Goal: Task Accomplishment & Management: Complete application form

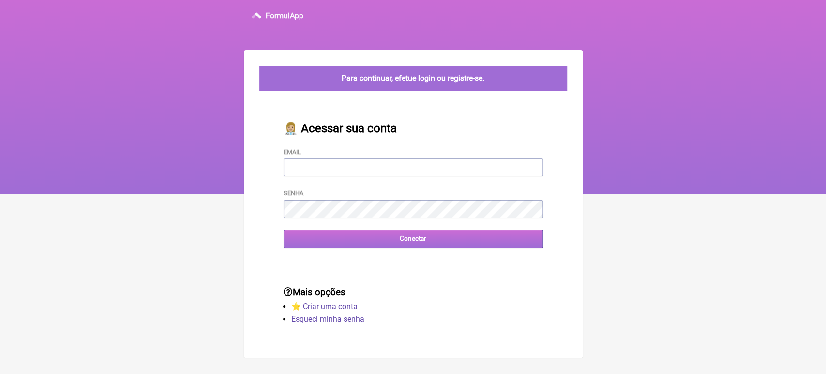
type input "[EMAIL_ADDRESS][DOMAIN_NAME]"
click at [387, 247] on input "Conectar" at bounding box center [414, 238] width 260 height 18
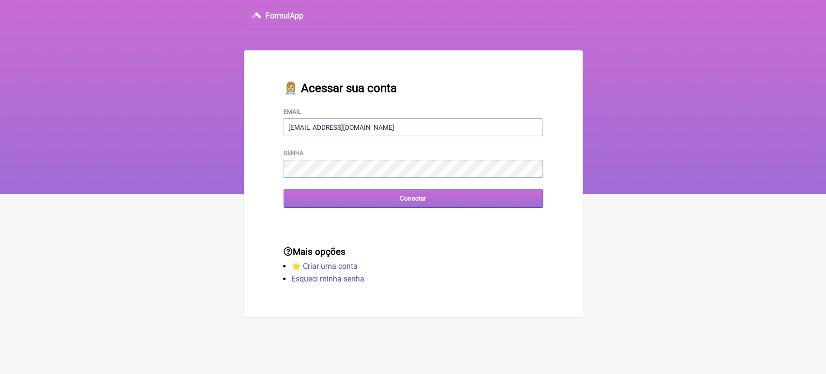
click at [447, 207] on input "Conectar" at bounding box center [414, 198] width 260 height 18
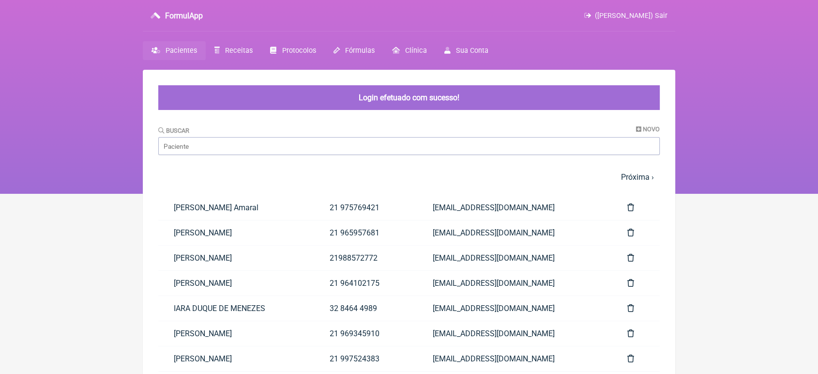
click at [387, 247] on link "21988572772" at bounding box center [365, 257] width 103 height 25
click at [302, 149] on input "Buscar" at bounding box center [409, 146] width 502 height 18
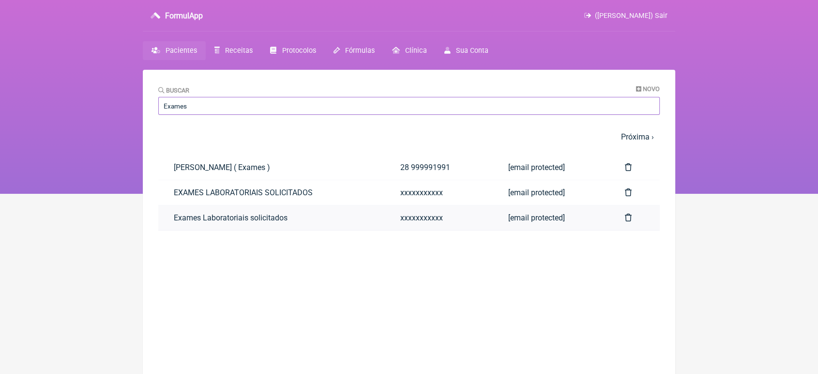
type input "Exames"
click at [404, 212] on link "xxxxxxxxxxx" at bounding box center [439, 217] width 108 height 25
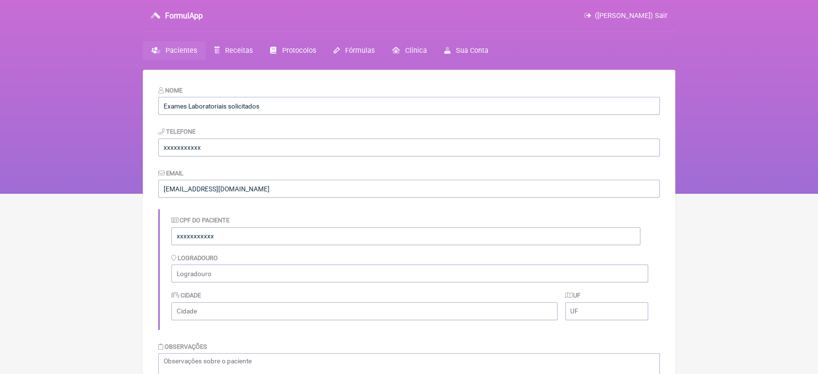
drag, startPoint x: 131, startPoint y: 30, endPoint x: 265, endPoint y: -56, distance: 159.4
click at [265, 0] on html "FormulApp ([PERSON_NAME]) Sair [GEOGRAPHIC_DATA] Receitas Protocolos Fórmulas […" at bounding box center [409, 97] width 818 height 194
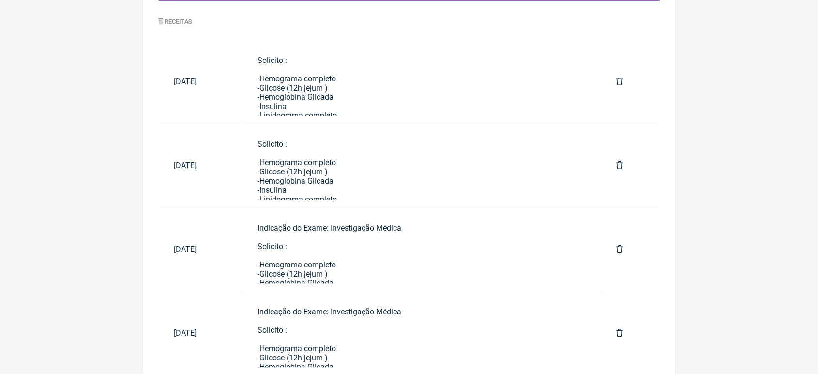
scroll to position [479, 0]
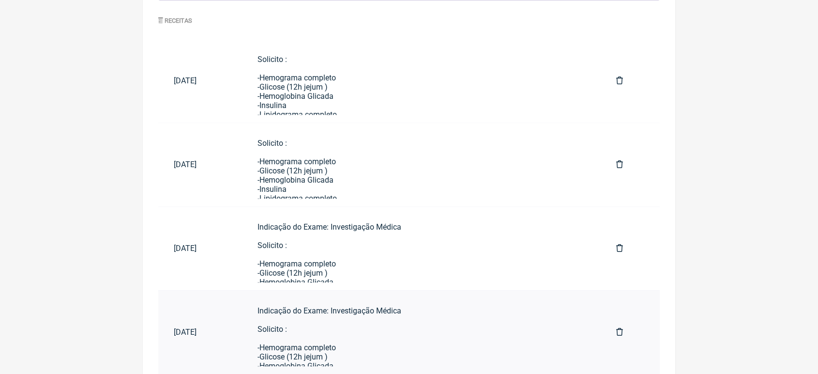
click at [366, 294] on td "Indicação do Exame: Investigação Médica Solicito : -Hemograma completo -Glicose…" at bounding box center [421, 332] width 359 height 84
click at [354, 274] on div "Indicação do Exame: Investigação Médica Solicito : -Hemograma completo -Glicose…" at bounding box center [422, 364] width 328 height 285
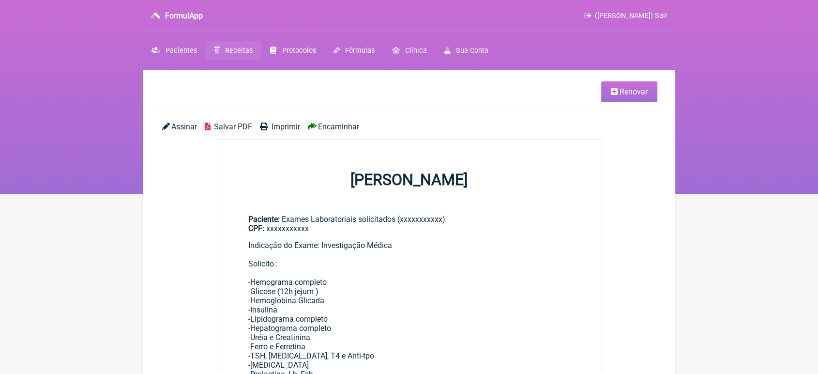
click at [631, 101] on link "Renovar" at bounding box center [629, 91] width 56 height 21
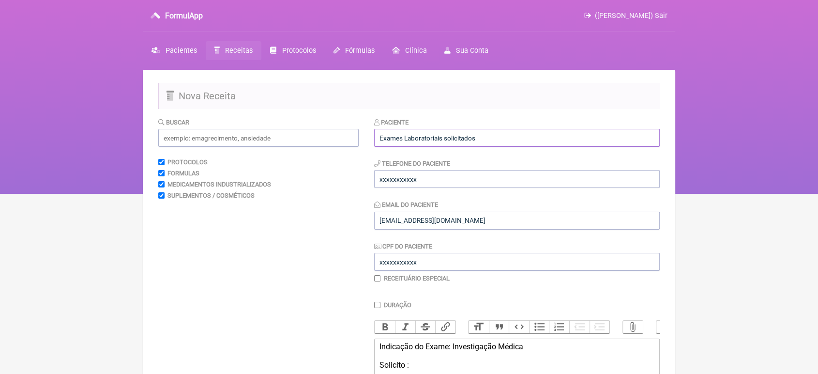
click at [550, 135] on input "Exames Laboratoriais solicitados" at bounding box center [517, 138] width 286 height 18
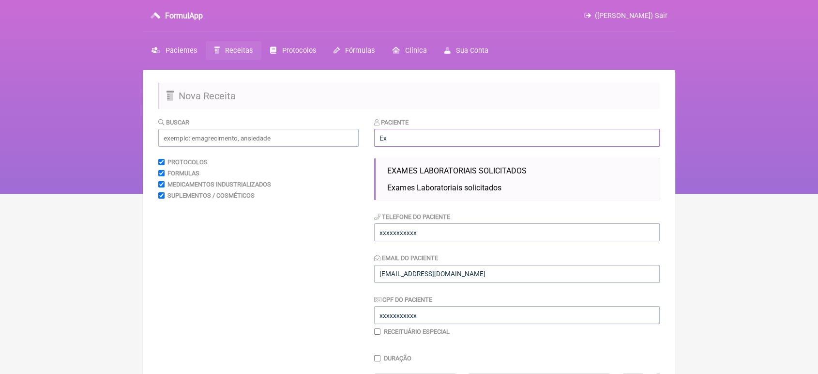
type input "E"
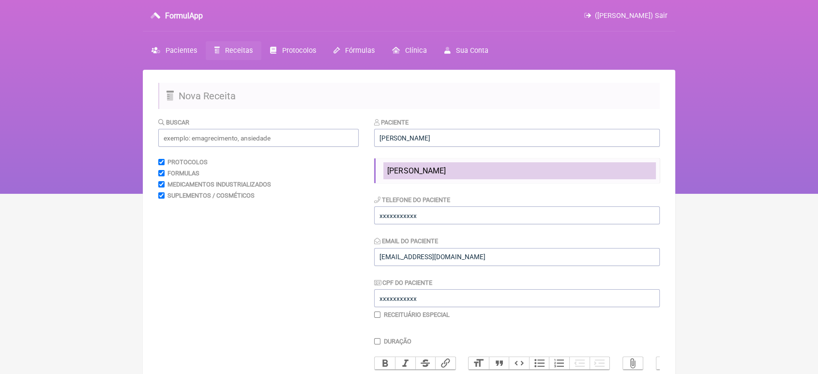
click at [445, 168] on span "[PERSON_NAME]" at bounding box center [416, 170] width 58 height 9
type input "[PERSON_NAME]"
type input "21 971051979"
type input "[EMAIL_ADDRESS][DOMAIN_NAME]"
type input "XXXXXXXXXXX"
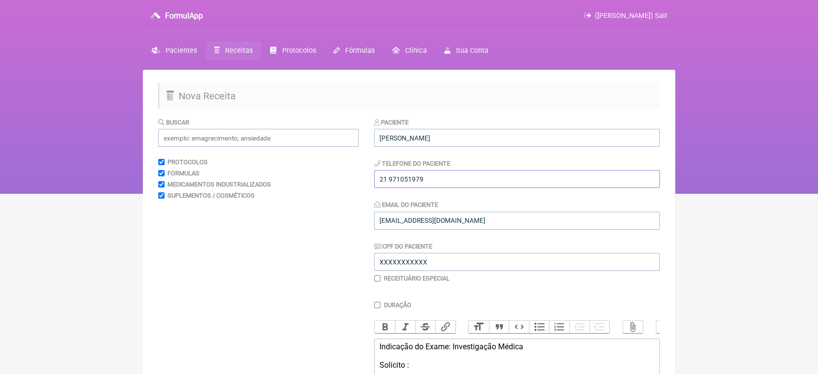
click at [442, 179] on input "21 971051979" at bounding box center [517, 179] width 286 height 18
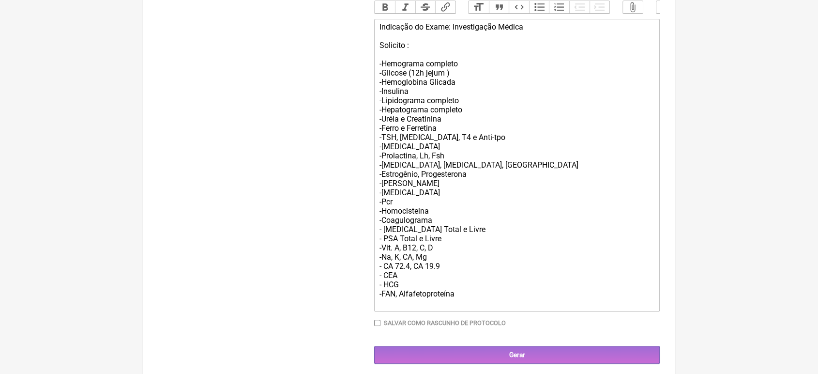
scroll to position [345, 0]
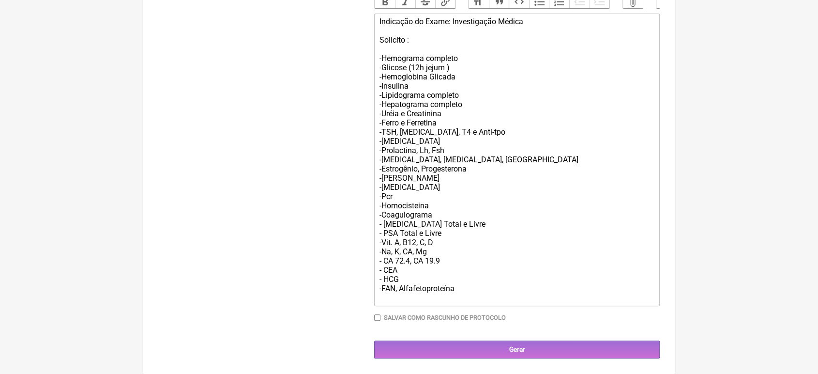
type input "21 987671226"
click at [484, 290] on div "Indicação do Exame: Investigação Médica Solicito : -Hemograma completo -Glicose…" at bounding box center [517, 159] width 275 height 285
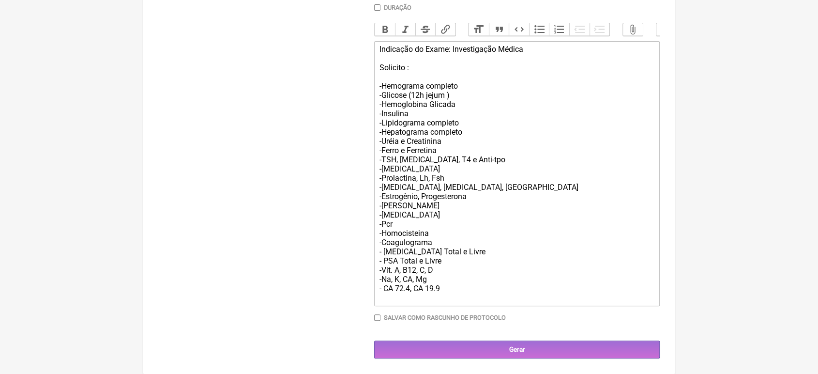
scroll to position [316, 0]
type trix-editor "<div>Indicação do Exame: Investigação Médica<br><br>Solicito :<br><br>-Hemogram…"
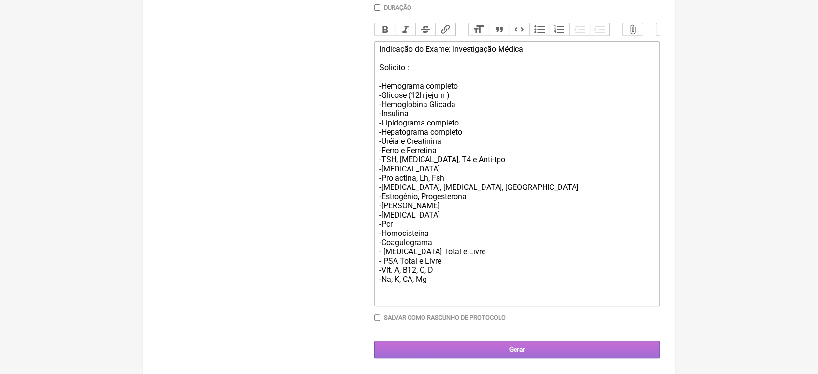
click at [500, 348] on input "Gerar" at bounding box center [517, 349] width 286 height 18
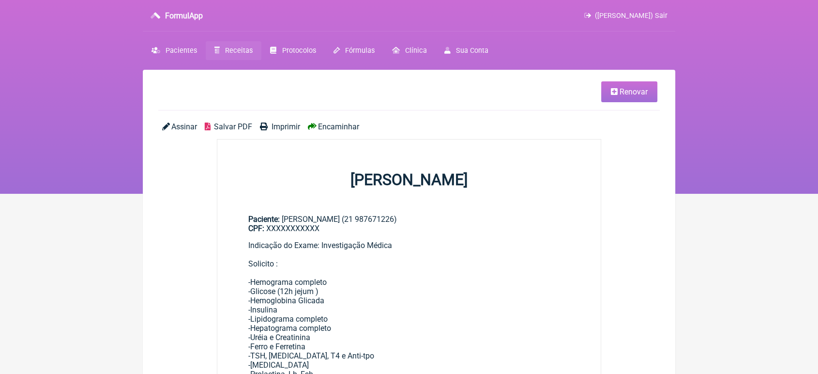
click at [340, 126] on span "Encaminhar" at bounding box center [338, 126] width 41 height 9
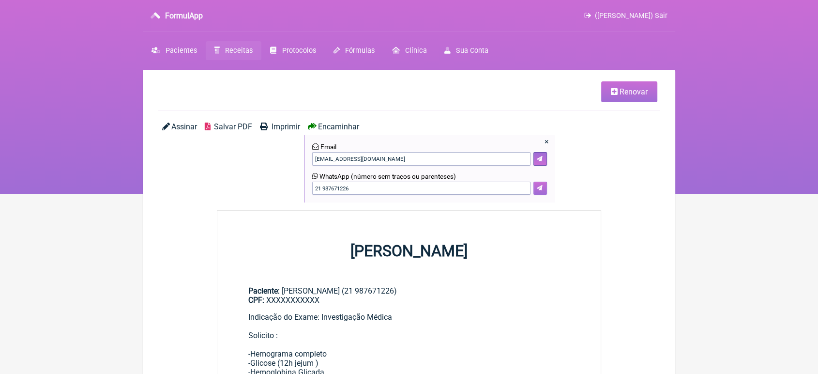
click at [537, 190] on icon at bounding box center [540, 188] width 6 height 6
